Goal: Check status: Check status

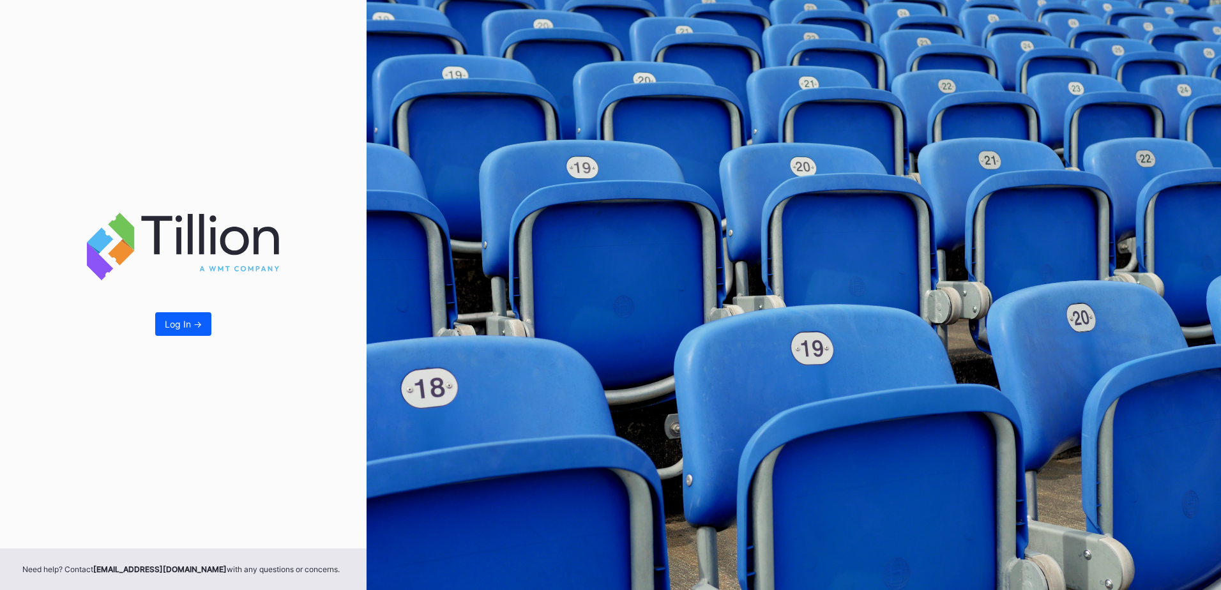
click at [199, 311] on div "Log In ->" at bounding box center [183, 274] width 366 height 548
click at [194, 323] on div "Log In ->" at bounding box center [183, 324] width 37 height 11
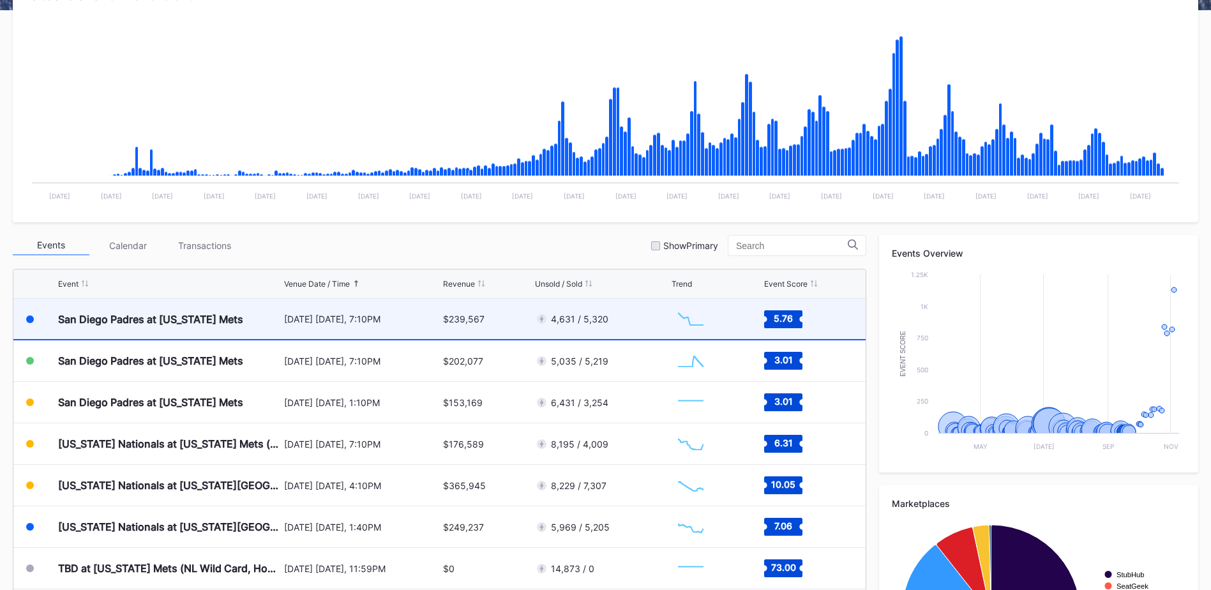
scroll to position [255, 0]
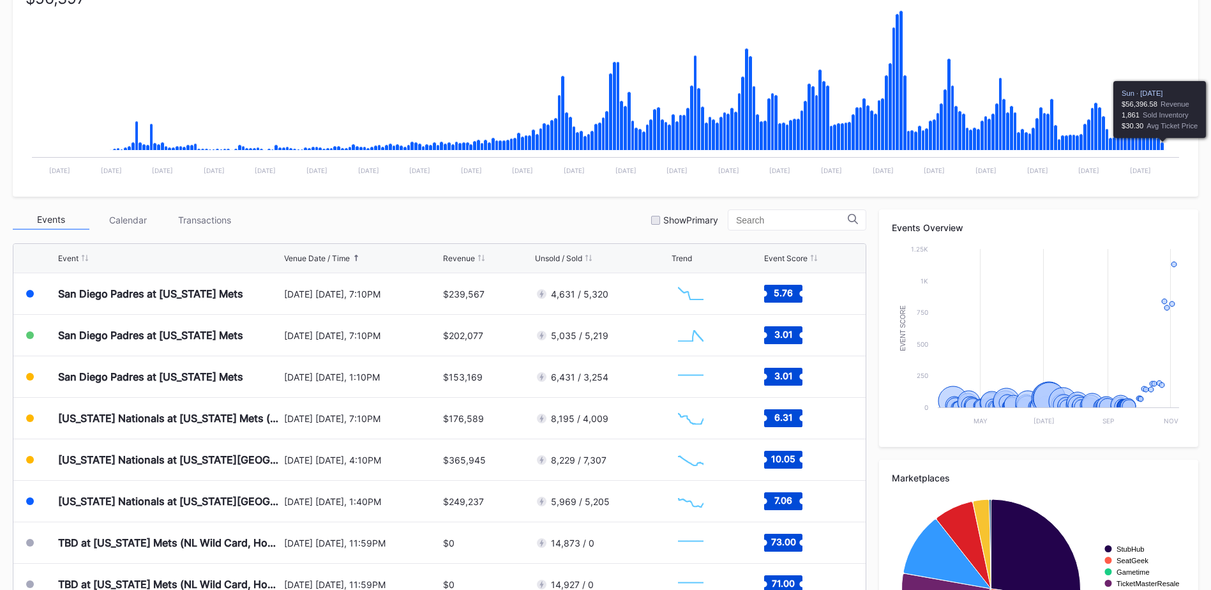
click at [1163, 147] on icon "Chart title" at bounding box center [1163, 146] width 4 height 8
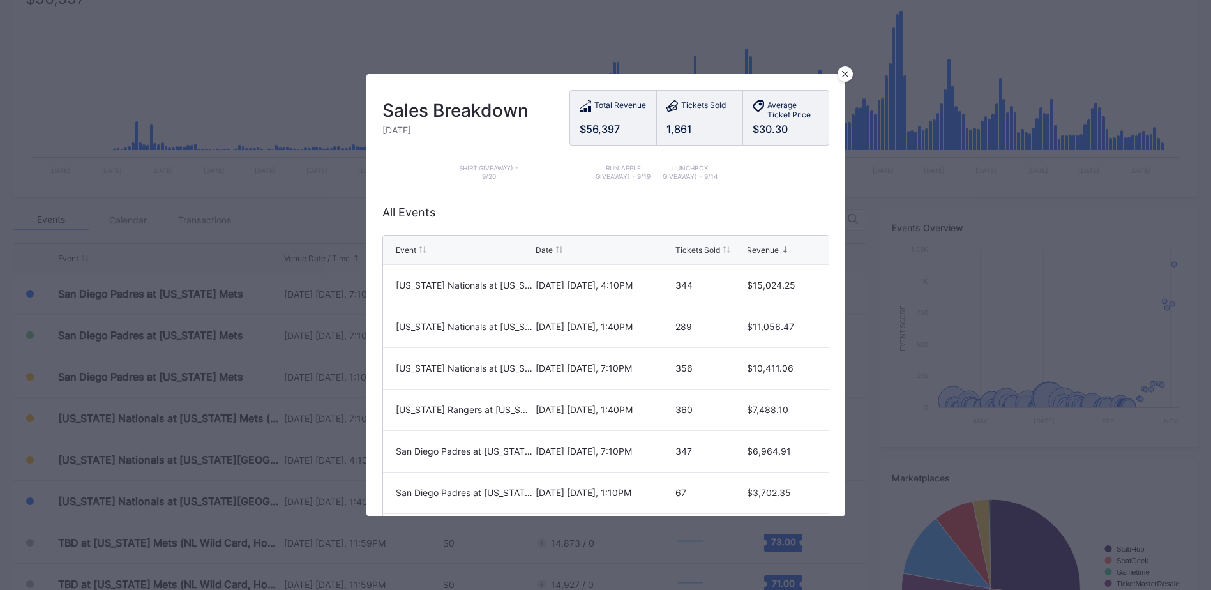
scroll to position [237, 0]
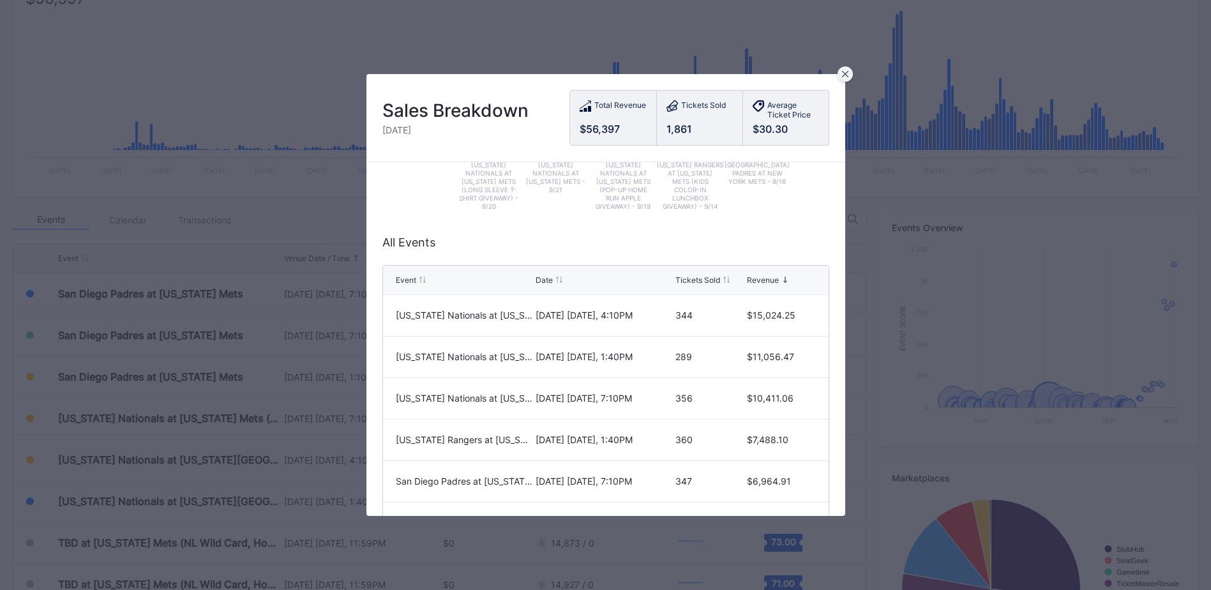
click at [848, 73] on icon at bounding box center [845, 74] width 6 height 6
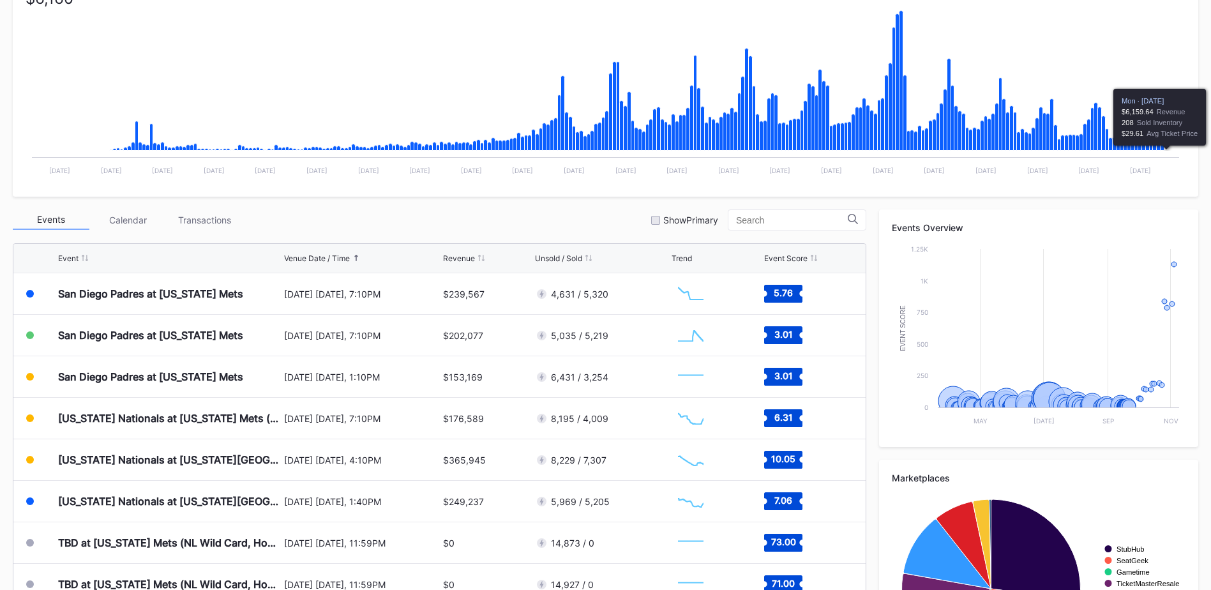
click at [1166, 151] on icon "Chart title" at bounding box center [1165, 150] width 3 height 1
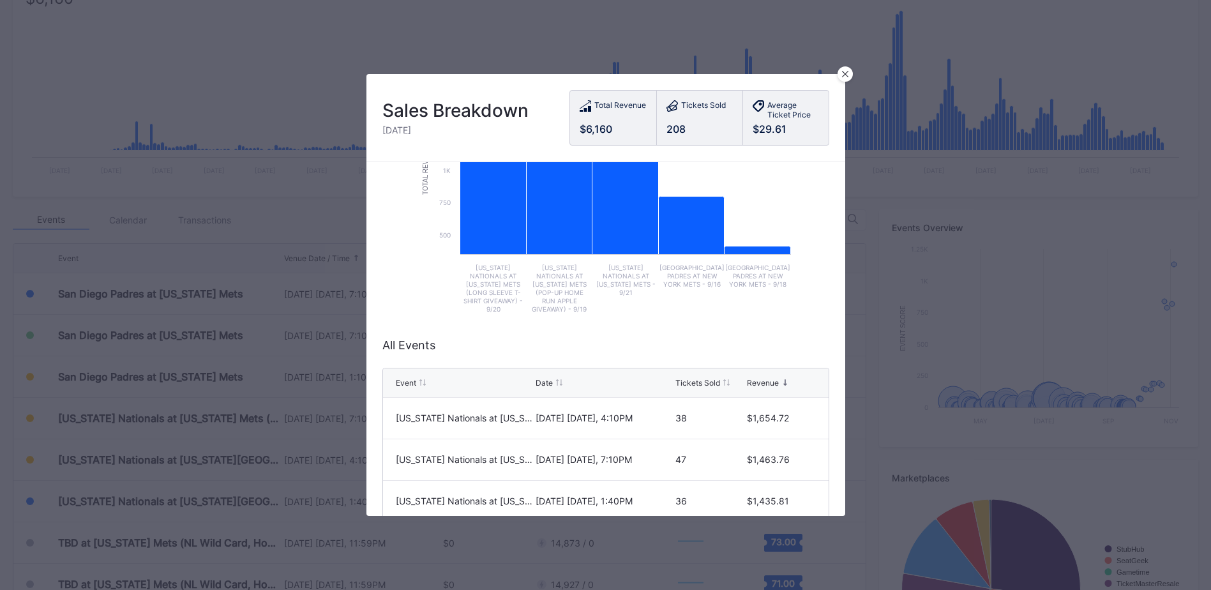
scroll to position [222, 0]
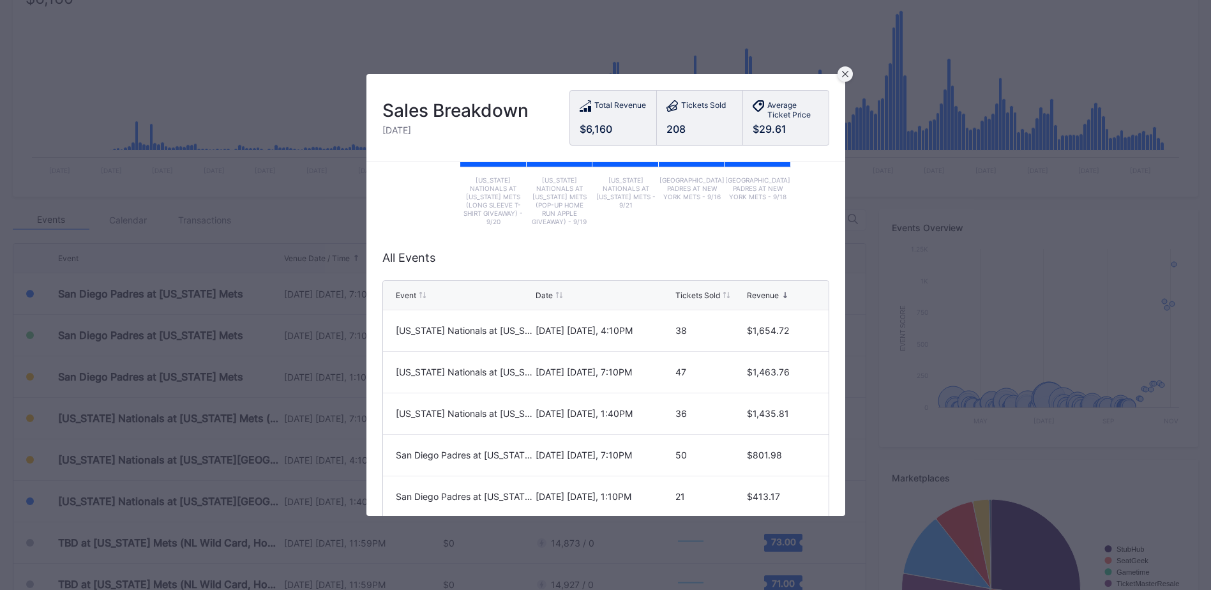
click at [843, 73] on icon at bounding box center [845, 74] width 6 height 6
